Goal: Check status

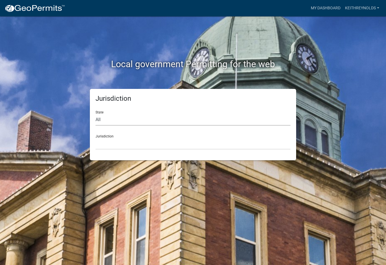
click at [192, 121] on select "All [US_STATE] [US_STATE] [US_STATE] [US_STATE] [US_STATE] [US_STATE] [US_STATE…" at bounding box center [192, 120] width 195 height 12
select select "[US_STATE]"
click at [154, 141] on select "[GEOGRAPHIC_DATA], [US_STATE][PERSON_NAME][GEOGRAPHIC_DATA], [US_STATE][PERSON_…" at bounding box center [192, 144] width 195 height 12
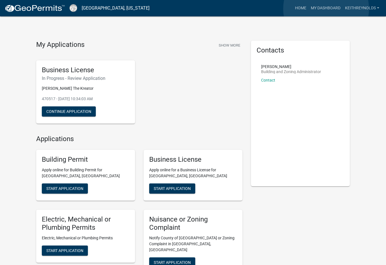
click at [326, 9] on link "My Dashboard" at bounding box center [325, 8] width 34 height 11
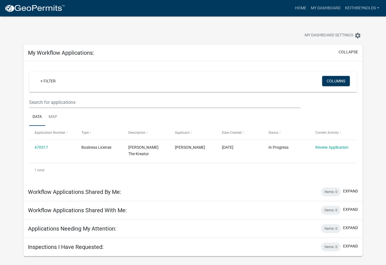
click at [333, 147] on link "Review Application" at bounding box center [331, 147] width 33 height 5
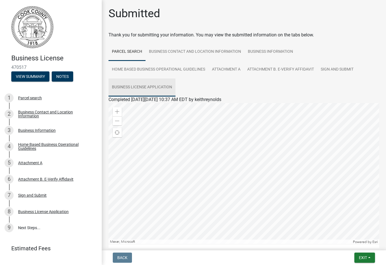
click at [152, 88] on link "Business License Application" at bounding box center [141, 87] width 67 height 18
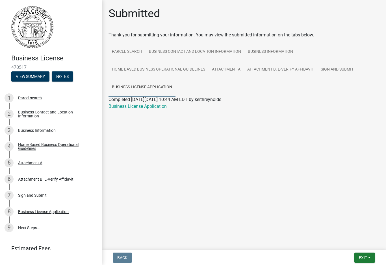
click at [161, 108] on link "Business License Application" at bounding box center [137, 106] width 58 height 5
